Goal: Check status: Check status

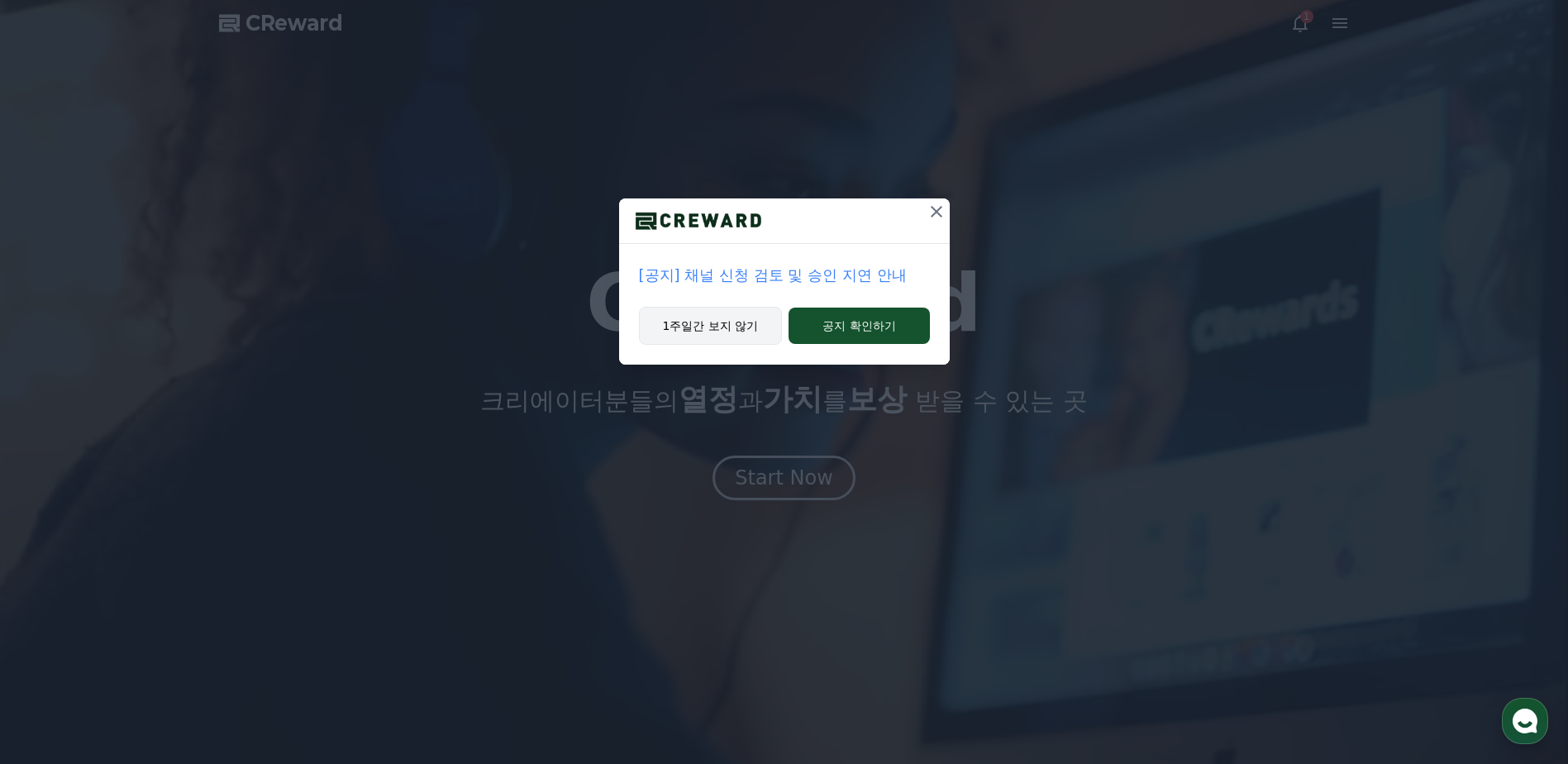
click at [690, 336] on button "1주일간 보지 않기" at bounding box center [710, 325] width 143 height 38
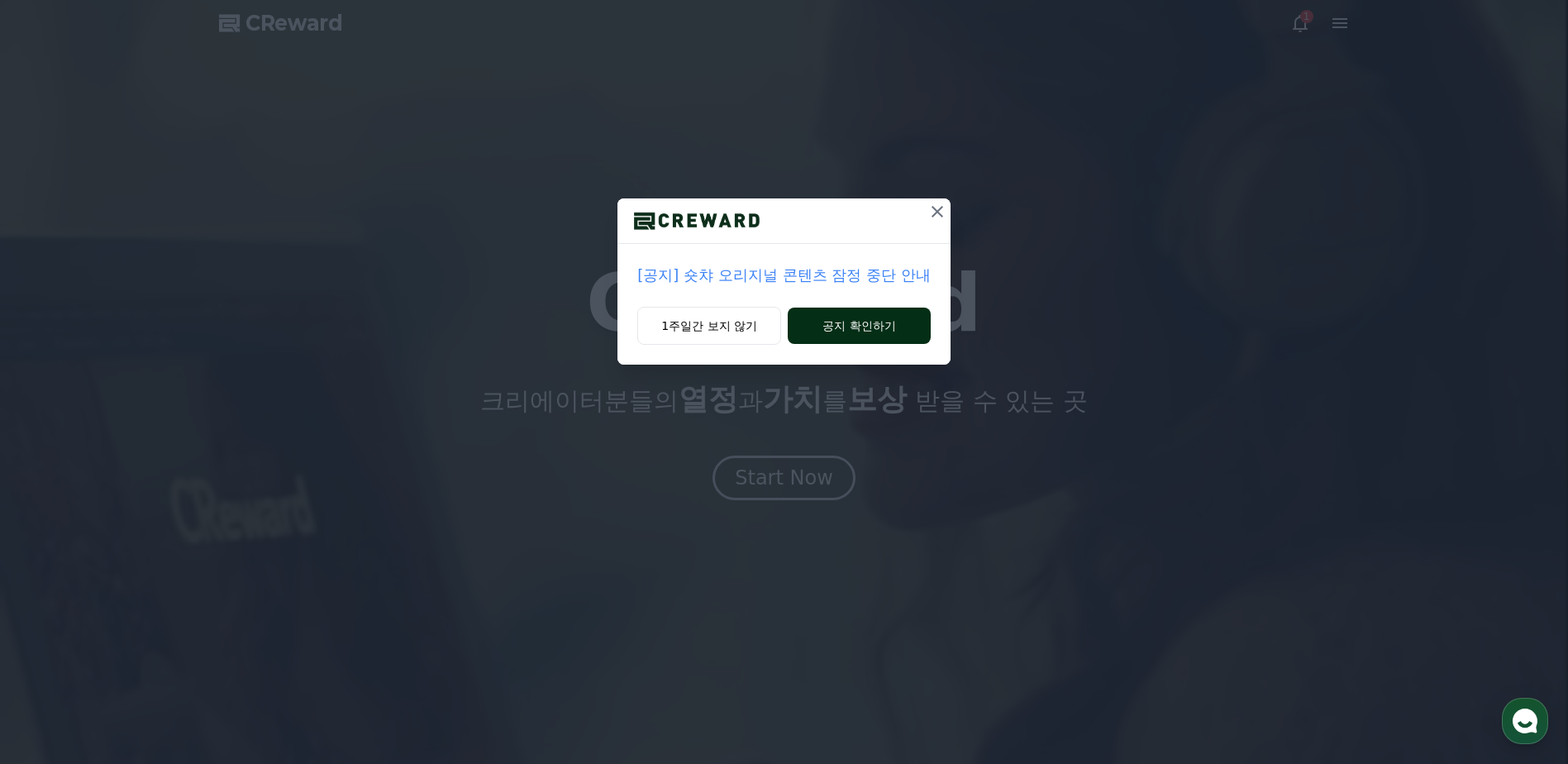
click at [874, 344] on div "1주일간 보지 않기 공지 확인하기" at bounding box center [783, 335] width 332 height 58
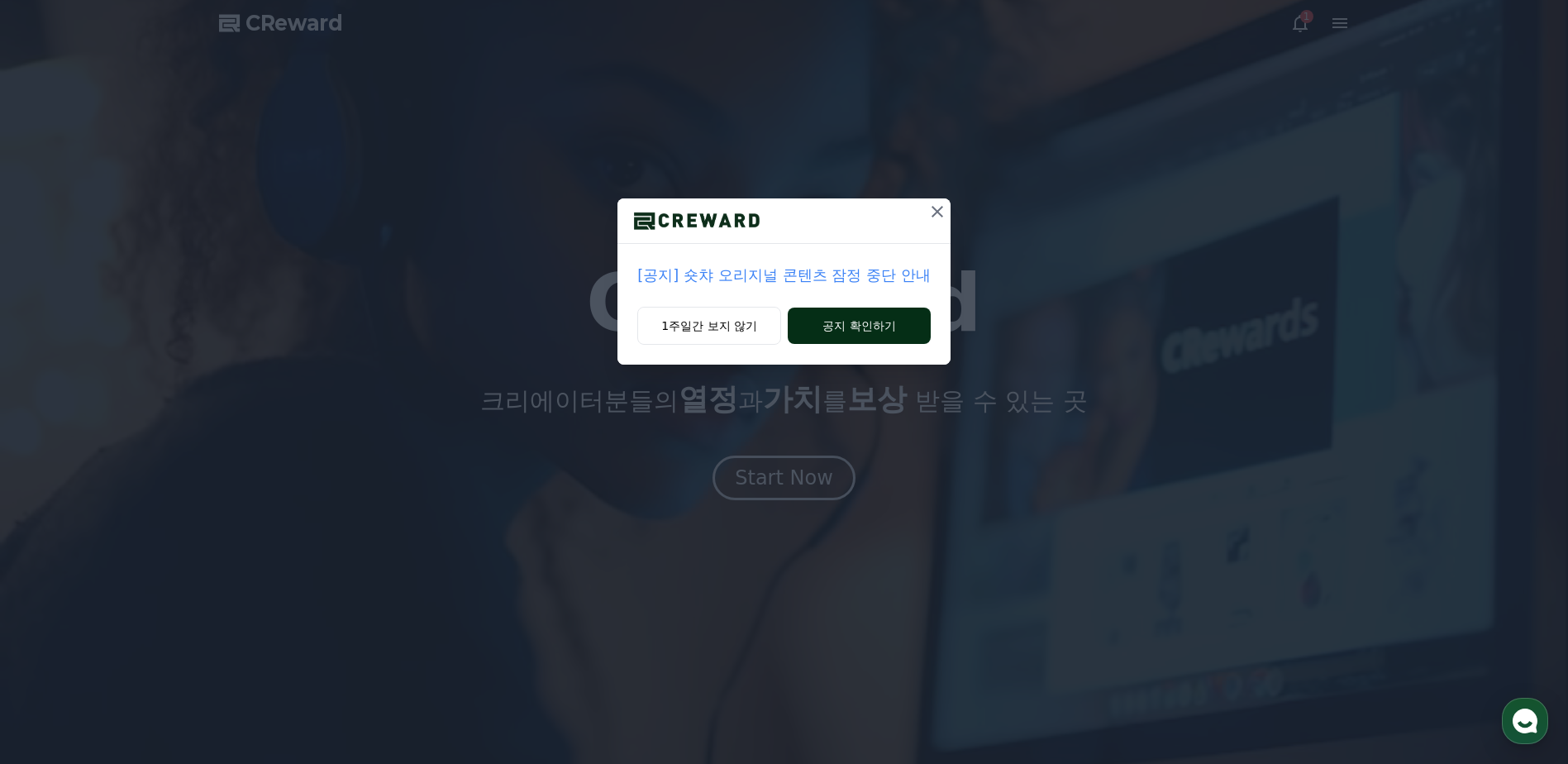
click at [872, 332] on button "공지 확인하기" at bounding box center [859, 325] width 143 height 36
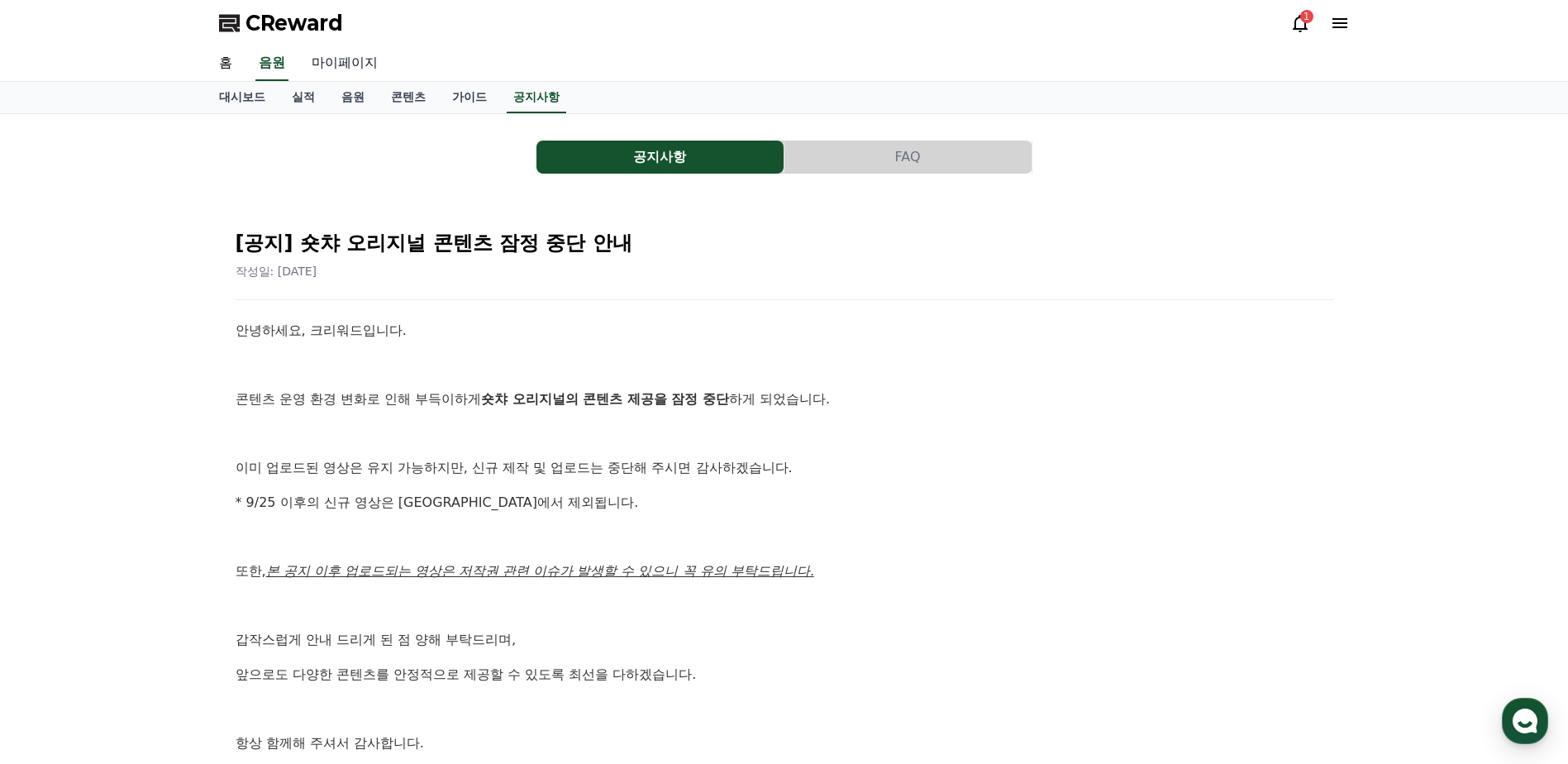
click at [376, 69] on link "마이페이지" at bounding box center [344, 64] width 93 height 35
select select "**********"
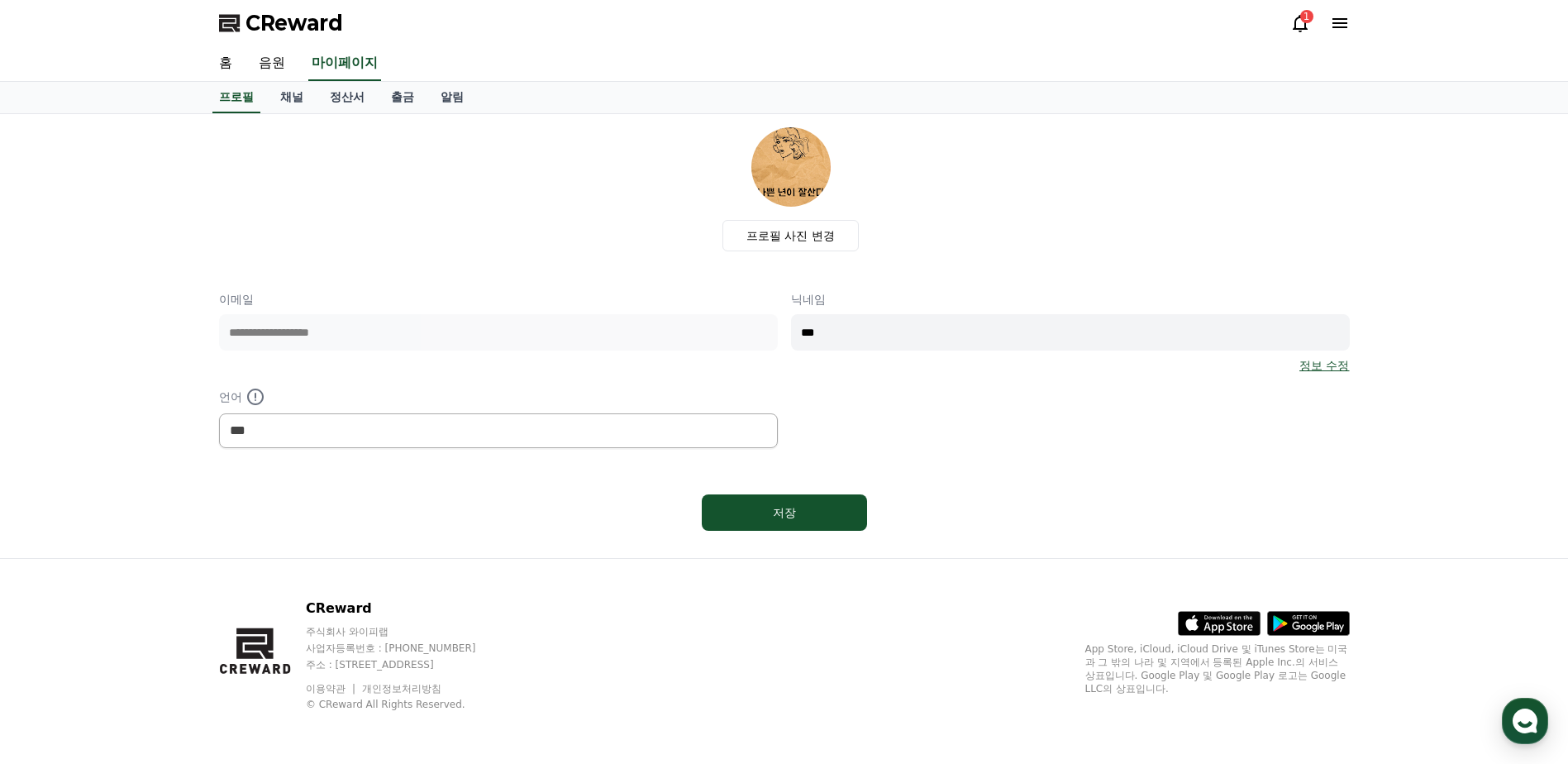
click at [1286, 19] on div "CReward 1" at bounding box center [784, 23] width 1157 height 46
click at [1323, 35] on div "1" at bounding box center [1320, 23] width 59 height 27
click at [1308, 31] on icon at bounding box center [1300, 22] width 19 height 19
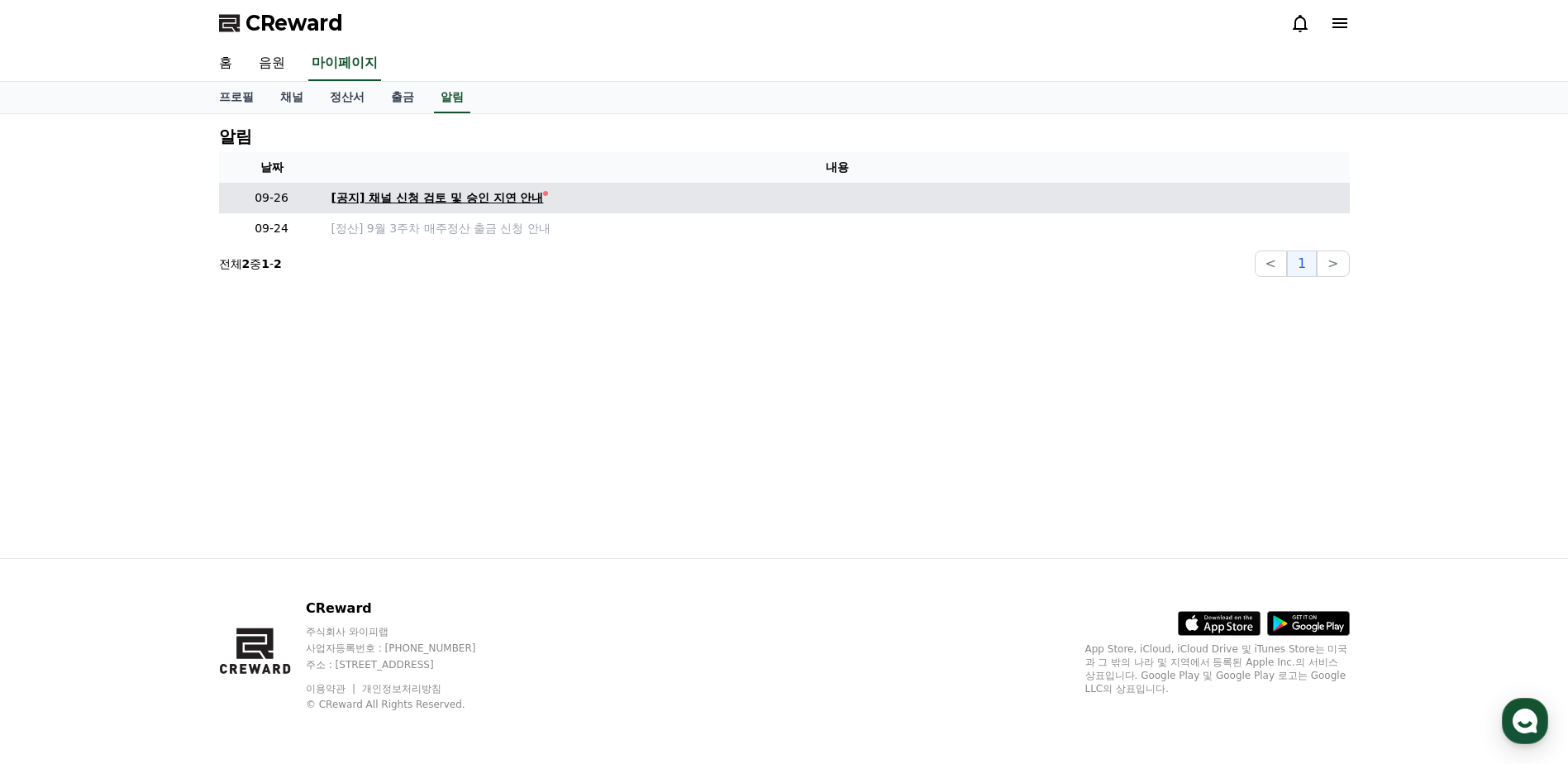
click at [495, 192] on div "[공지] 채널 신청 검토 및 승인 지연 안내" at bounding box center [437, 197] width 212 height 18
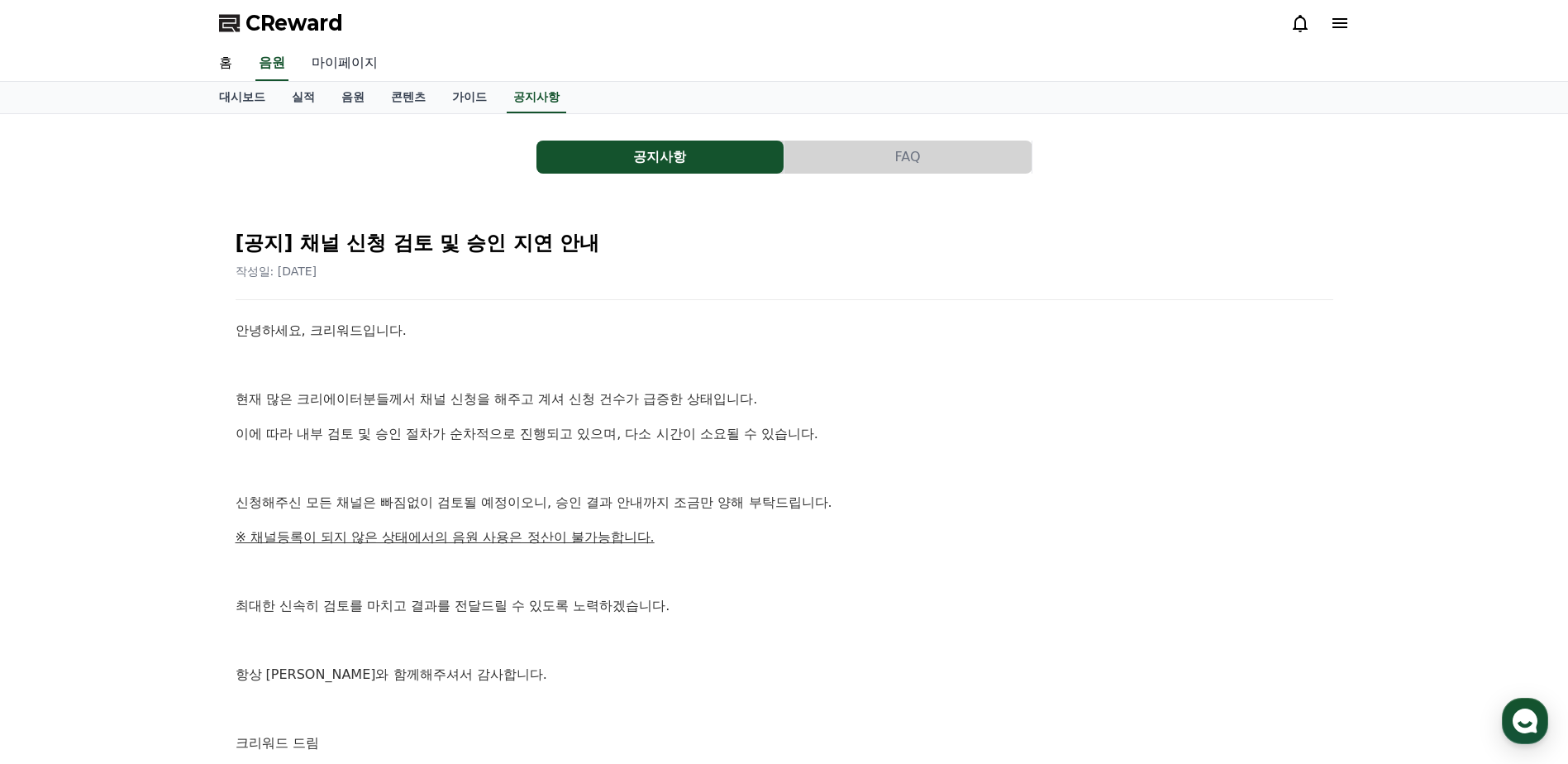
click at [340, 69] on link "마이페이지" at bounding box center [344, 64] width 93 height 35
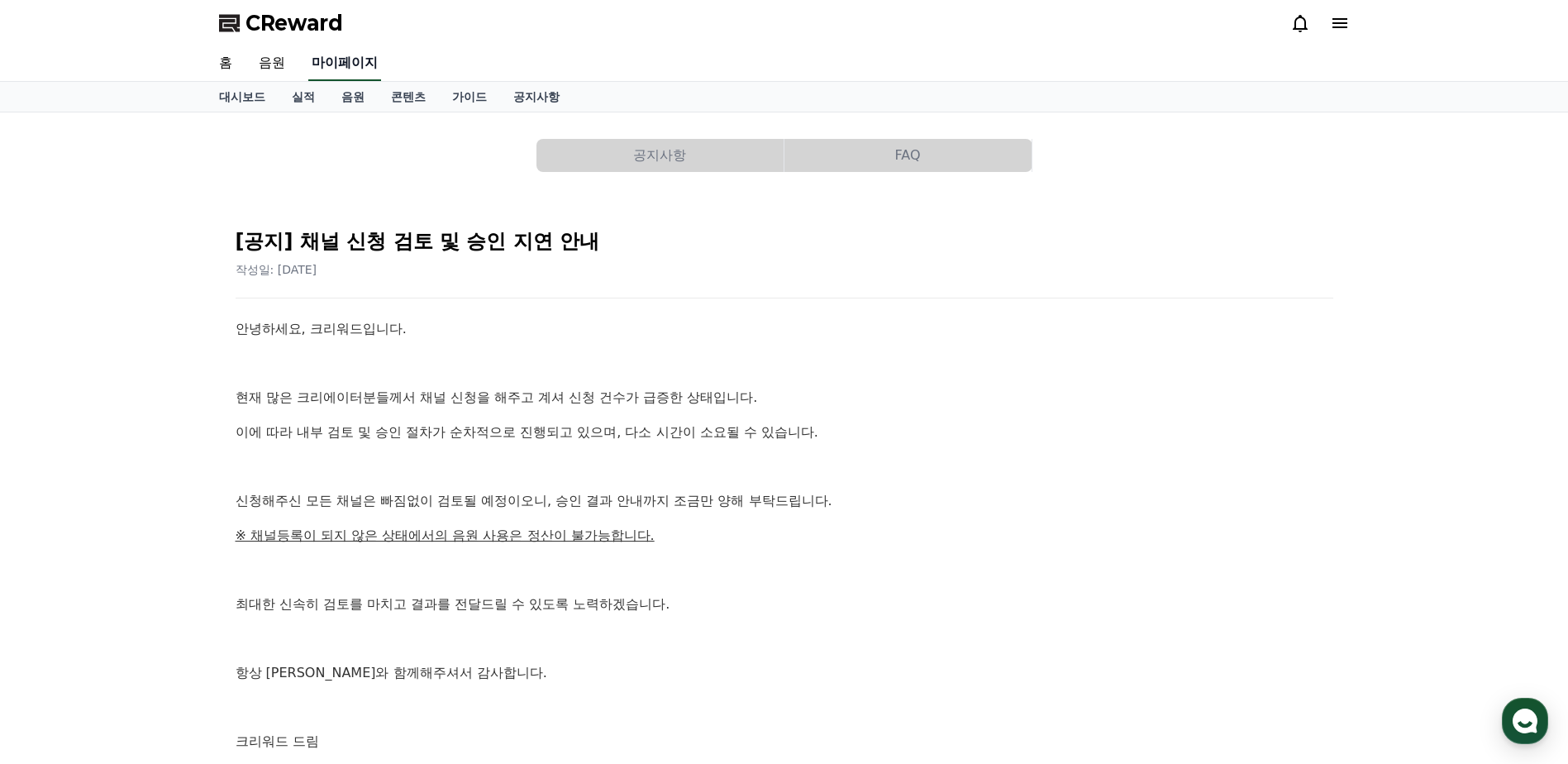
select select "**********"
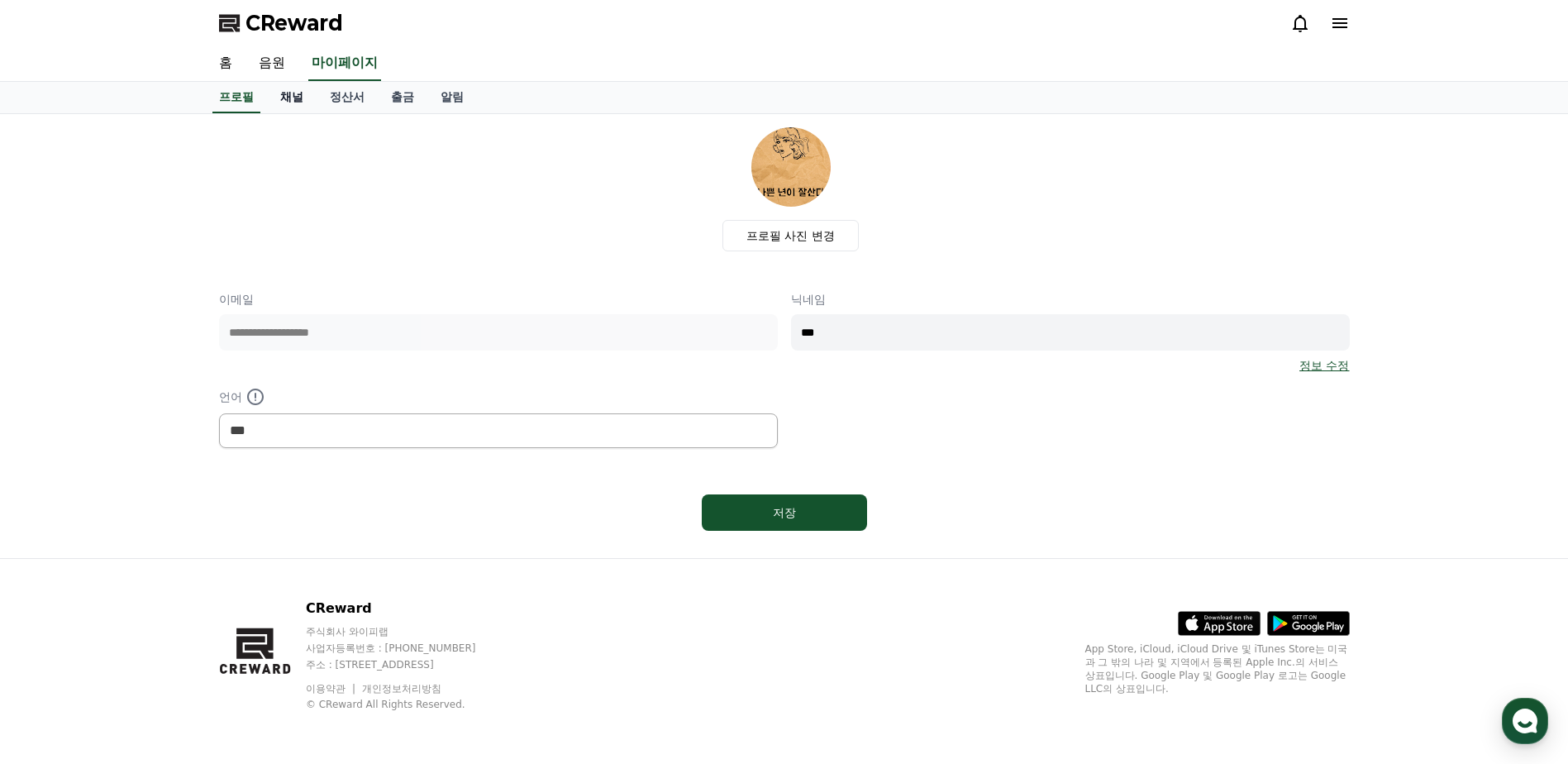
click at [285, 99] on link "채널" at bounding box center [292, 97] width 50 height 31
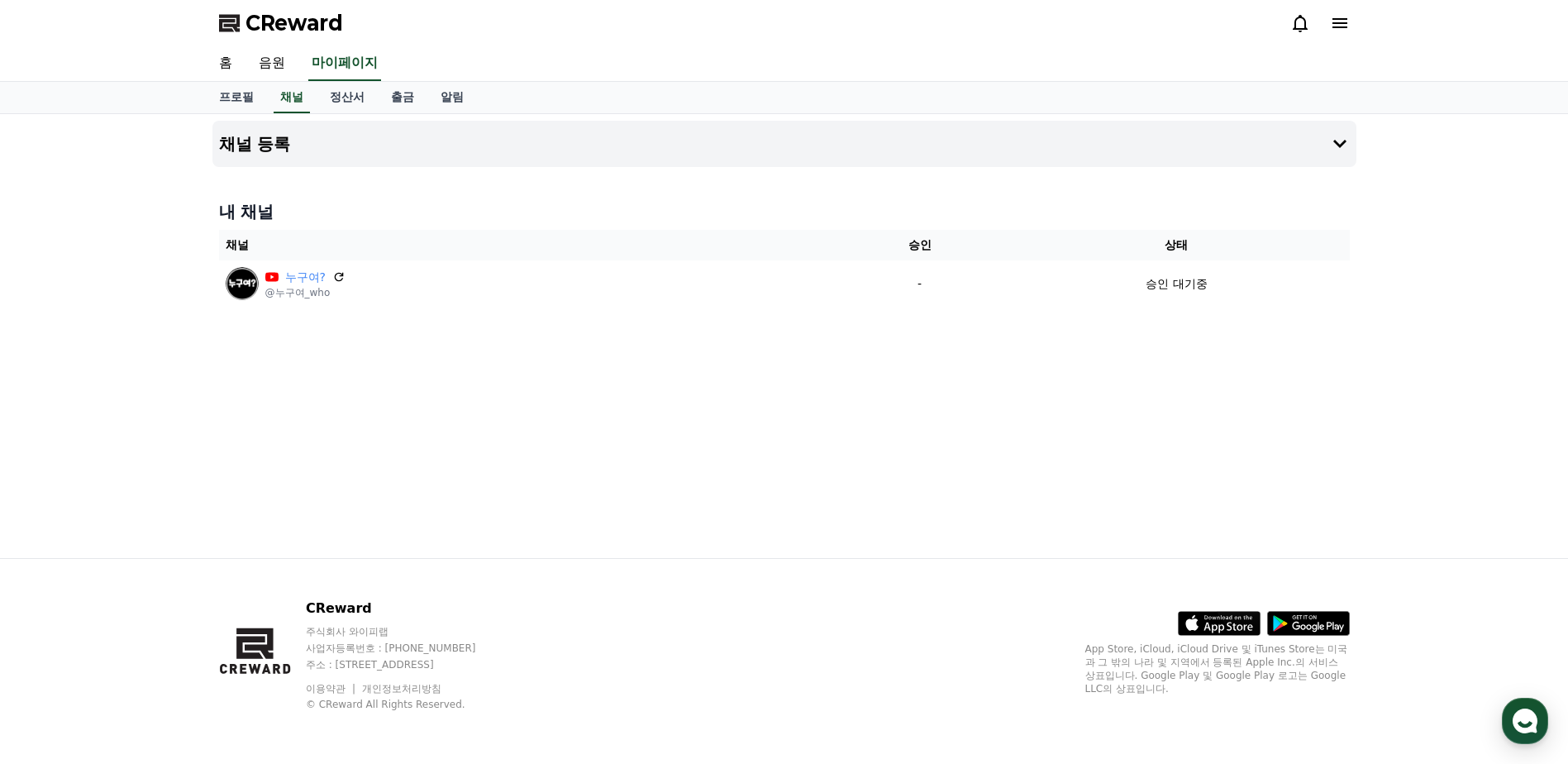
click at [363, 308] on div "내 채널 채널 승인 상태 누구여? @누구여_who - 승인 대기중" at bounding box center [784, 253] width 1144 height 119
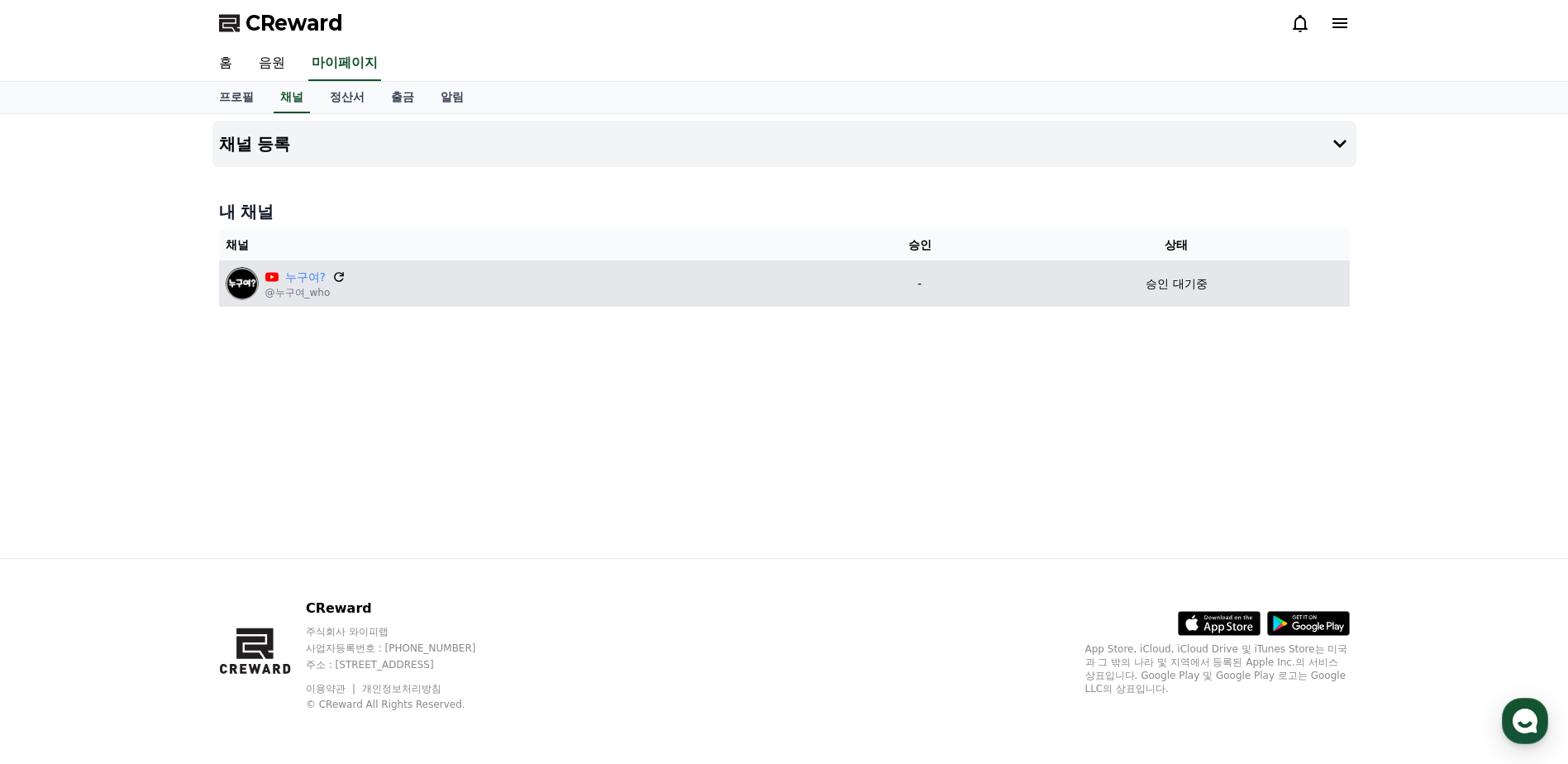
click at [337, 282] on icon at bounding box center [339, 277] width 15 height 15
click at [337, 280] on icon at bounding box center [339, 277] width 15 height 15
